Goal: Information Seeking & Learning: Find specific fact

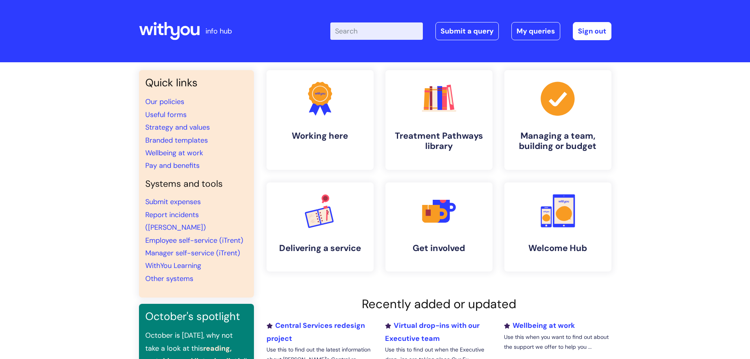
click at [374, 34] on input "Enter your search term here..." at bounding box center [376, 30] width 93 height 17
click at [545, 150] on h4 "Managing a team, building or budget" at bounding box center [558, 141] width 96 height 21
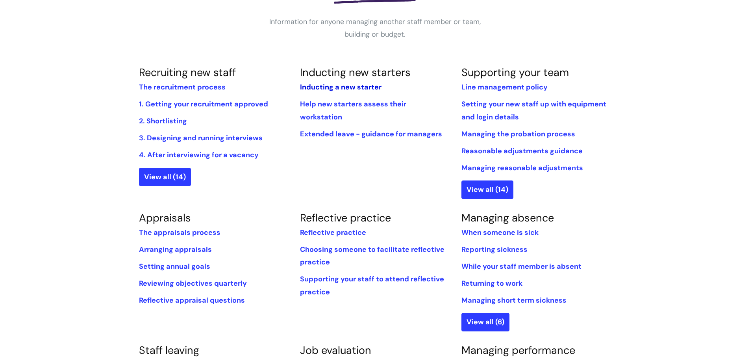
scroll to position [158, 0]
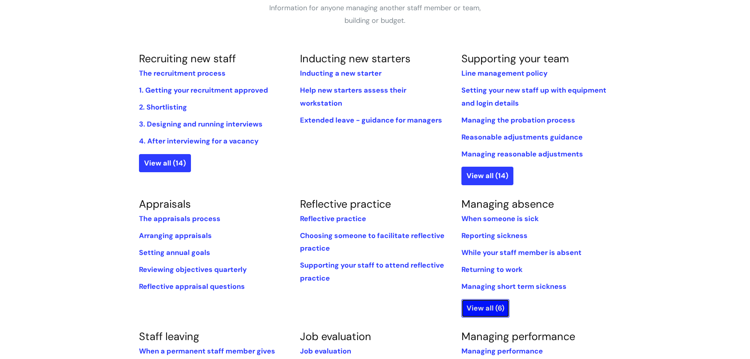
click at [476, 307] on link "View all (6)" at bounding box center [486, 308] width 48 height 18
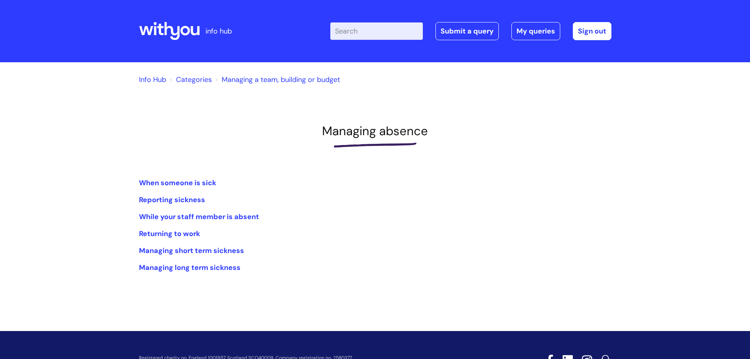
click at [241, 78] on link "Managing a team, building or budget" at bounding box center [281, 79] width 119 height 9
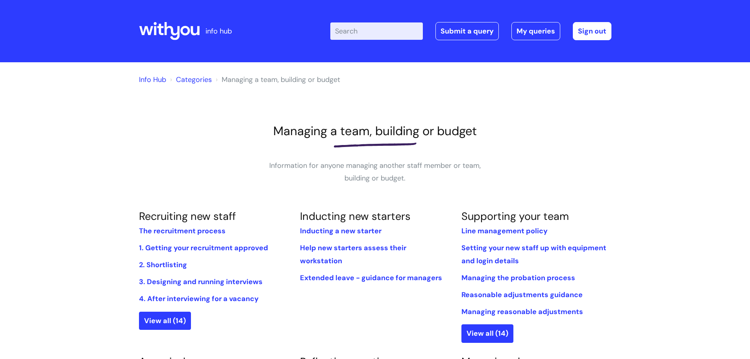
click at [369, 27] on input "Enter your search term here..." at bounding box center [376, 30] width 93 height 17
type input "time off"
click button "Search" at bounding box center [0, 0] width 0 height 0
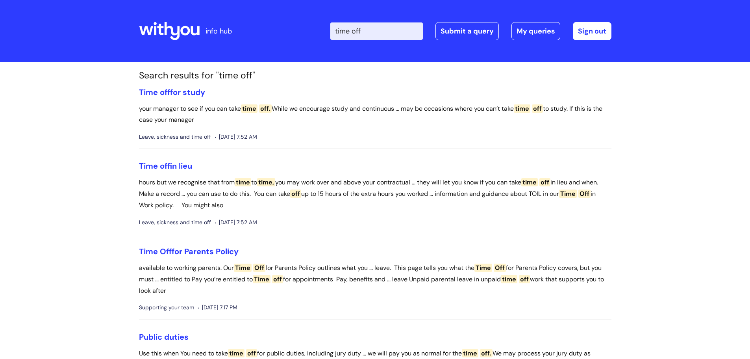
click at [403, 30] on input "time off" at bounding box center [376, 30] width 93 height 17
click at [319, 30] on div "Enter your search term here... time off Search Submit a query My queries Welcom…" at bounding box center [433, 31] width 355 height 46
drag, startPoint x: 372, startPoint y: 26, endPoint x: 278, endPoint y: 48, distance: 96.1
click at [280, 47] on div "Enter your search term here... time off Search Submit a query My queries Welcom…" at bounding box center [433, 31] width 355 height 46
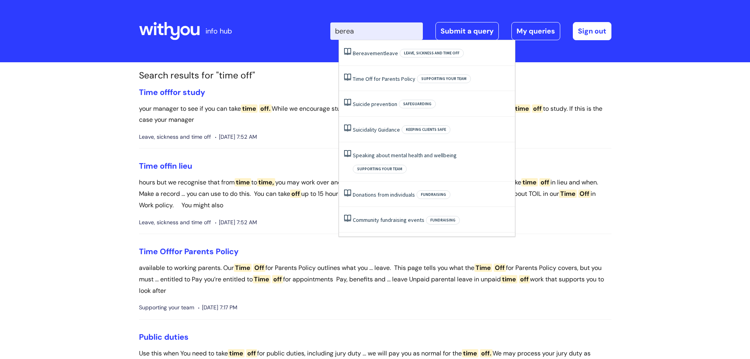
type input "bereav"
click at [407, 49] on span "Leave, sickness and time off" at bounding box center [432, 53] width 64 height 9
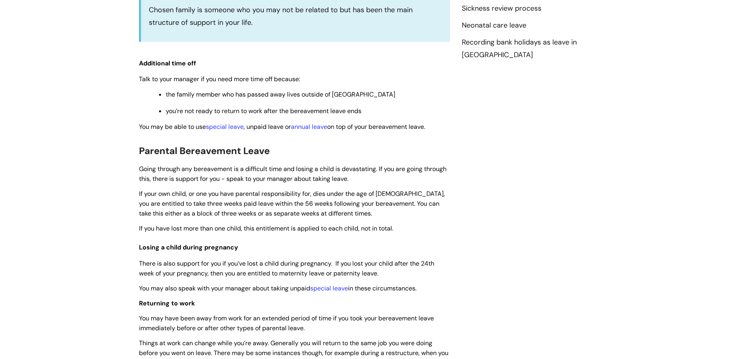
scroll to position [433, 0]
